Goal: Task Accomplishment & Management: Manage account settings

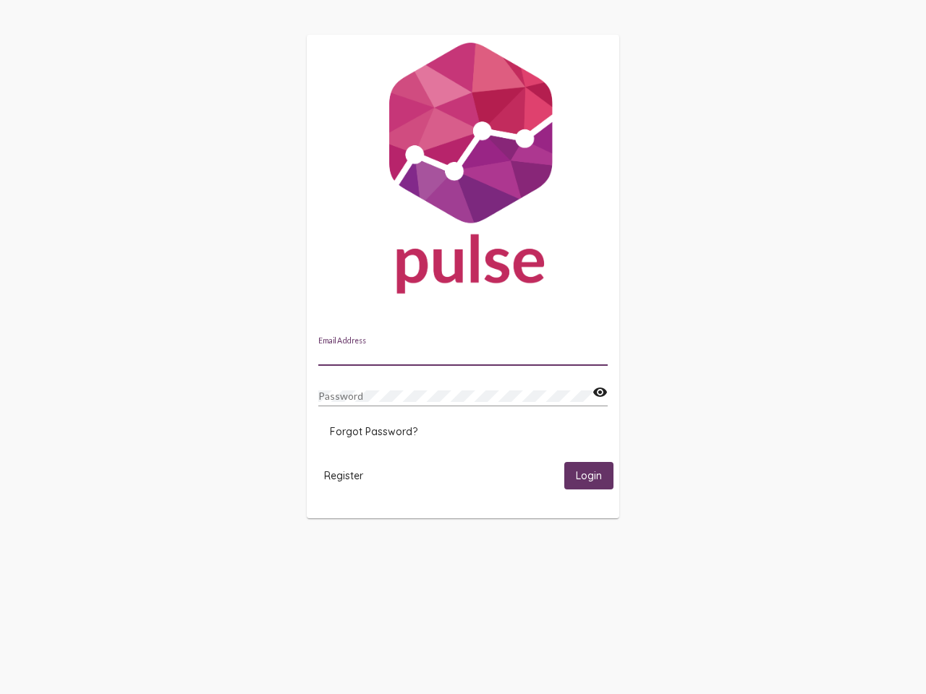
click at [463, 351] on input "Email Address" at bounding box center [462, 355] width 289 height 12
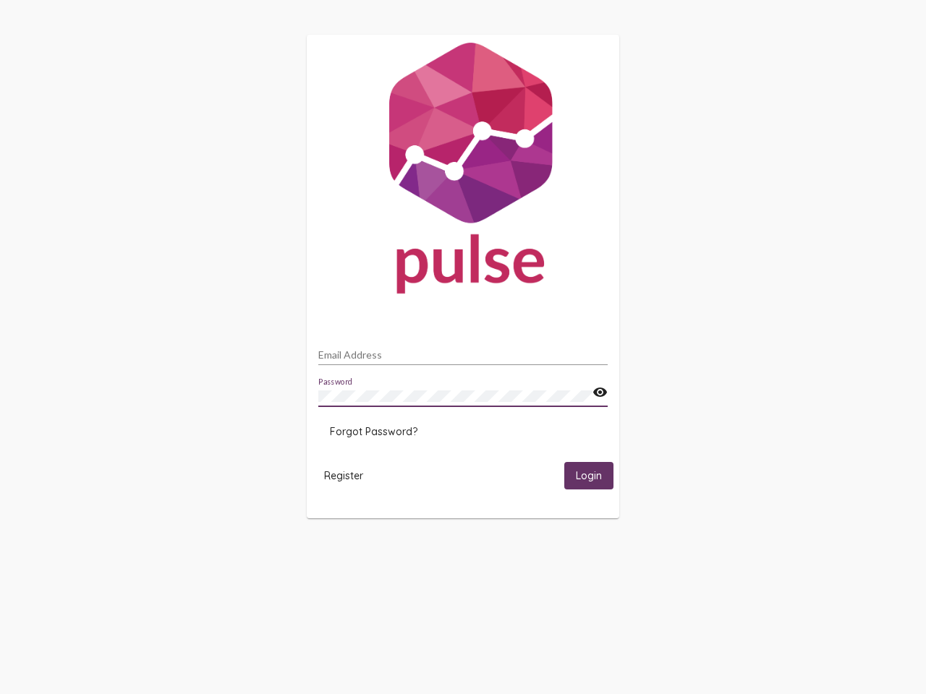
click at [599, 393] on mat-icon "visibility" at bounding box center [599, 392] width 15 height 17
click at [373, 432] on span "Forgot Password?" at bounding box center [373, 431] width 87 height 13
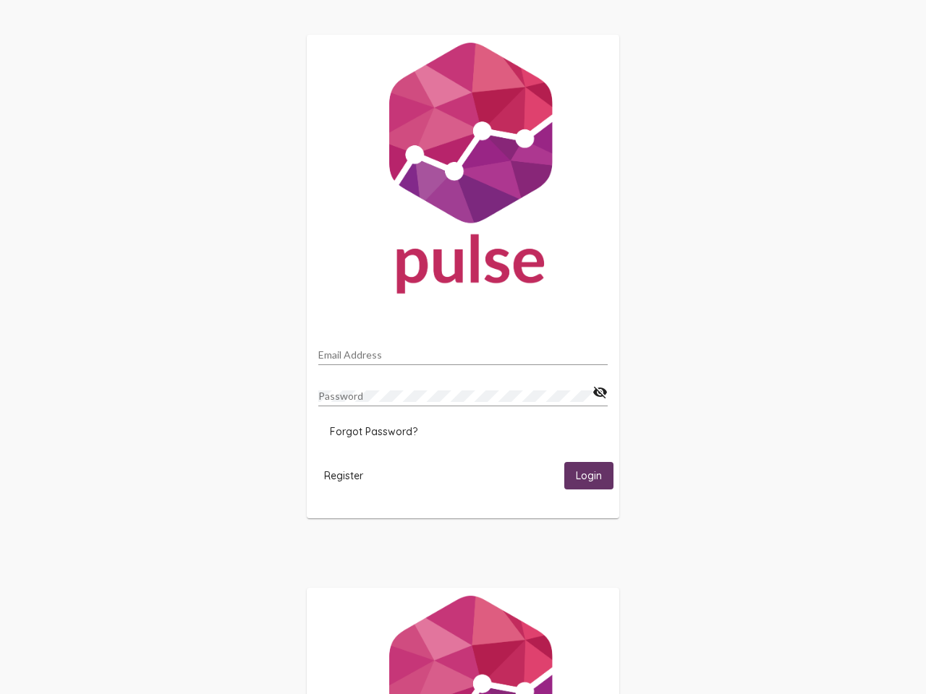
click at [343, 475] on span "Register" at bounding box center [343, 475] width 39 height 13
